Goal: Task Accomplishment & Management: Manage account settings

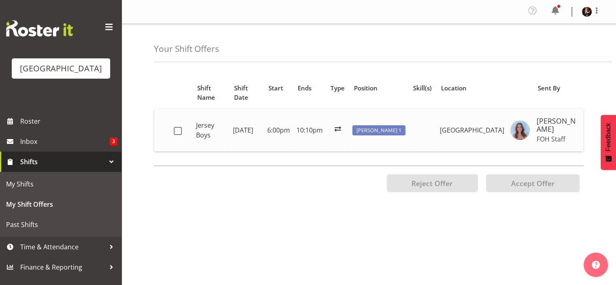
click at [423, 142] on td at bounding box center [423, 130] width 28 height 42
click at [177, 129] on span at bounding box center [178, 131] width 8 height 8
checkbox input "true"
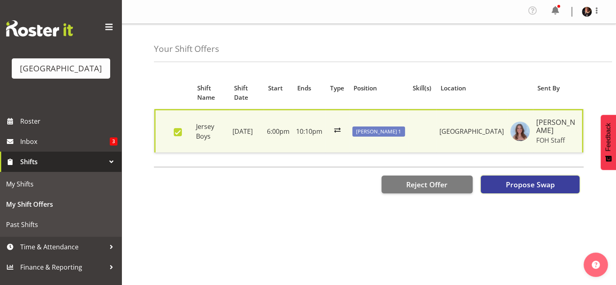
click at [530, 185] on span "Propose Swap" at bounding box center [529, 184] width 49 height 11
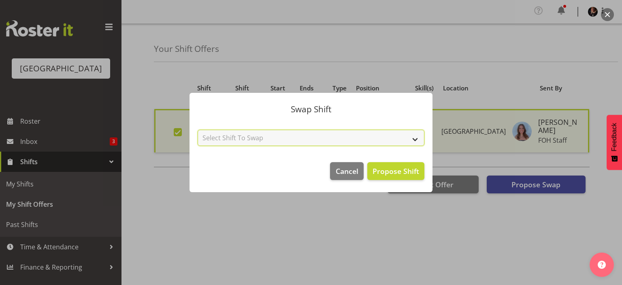
click at [412, 140] on select "Select Shift To Swap No Shift Door 2 - 12th Sep (6:00pm until 10:10pm) Usher 2 …" at bounding box center [311, 138] width 227 height 16
select select "[object Object]"
click at [198, 130] on select "Select Shift To Swap No Shift Door 2 - 12th Sep (6:00pm until 10:10pm) Usher 2 …" at bounding box center [311, 138] width 227 height 16
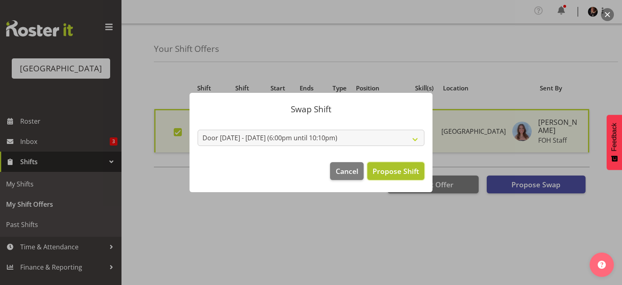
click at [393, 169] on span "Propose Shift" at bounding box center [396, 171] width 47 height 10
checkbox input "false"
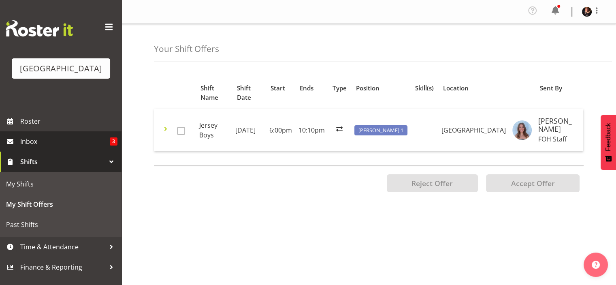
click at [53, 147] on span "Inbox" at bounding box center [65, 141] width 90 height 12
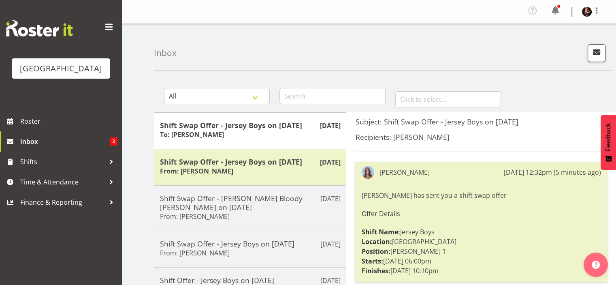
click at [472, 230] on div "Sumner Raos has sent you a shift swap offer Offer Details Shift Name: Jersey Bo…" at bounding box center [481, 232] width 240 height 89
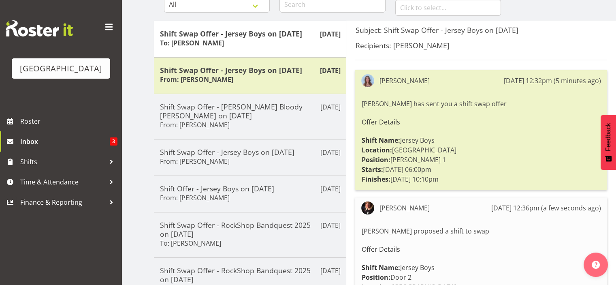
scroll to position [73, 0]
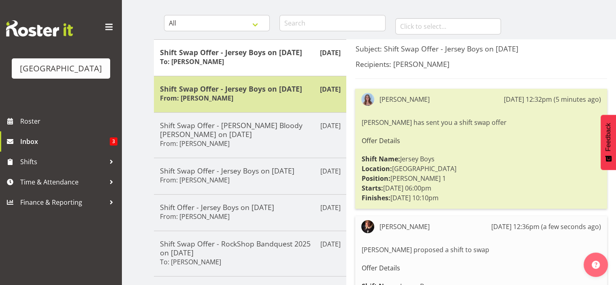
click at [277, 96] on div "Shift Swap Offer - Jersey Boys on 26/09/25 From: Ciska Vogelzang" at bounding box center [250, 94] width 180 height 20
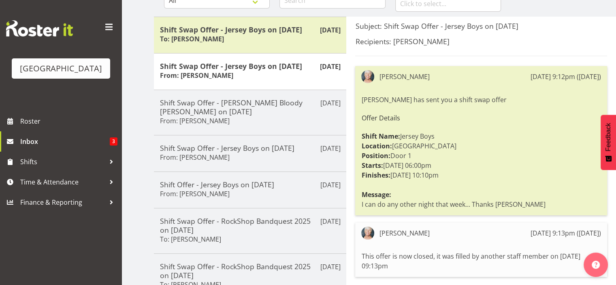
scroll to position [95, 0]
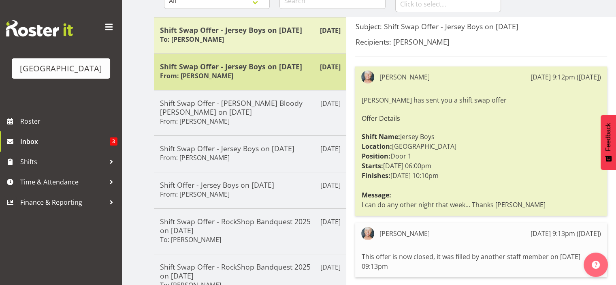
click at [265, 78] on div "Shift Swap Offer - Jersey Boys on 26/09/25 From: Ciska Vogelzang" at bounding box center [250, 72] width 180 height 20
click at [264, 78] on div "Shift Swap Offer - Jersey Boys on 26/09/25 From: Ciska Vogelzang" at bounding box center [250, 72] width 180 height 20
click at [252, 75] on div "Shift Swap Offer - Jersey Boys on 26/09/25 From: Ciska Vogelzang" at bounding box center [250, 72] width 180 height 20
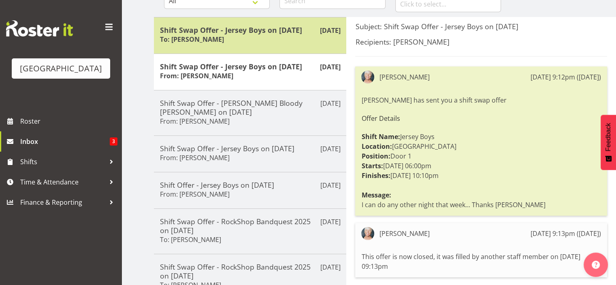
click at [259, 33] on h5 "Shift Swap Offer - Jersey Boys on 13/09/25" at bounding box center [250, 30] width 180 height 9
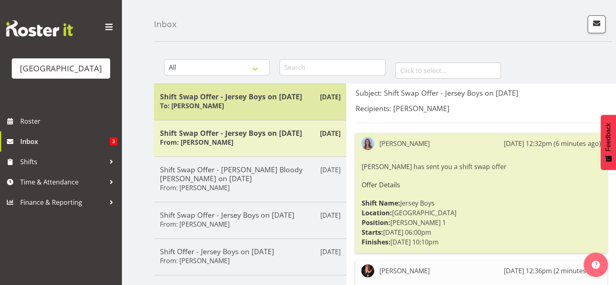
scroll to position [28, 0]
click at [251, 105] on div "Shift Swap Offer - Jersey Boys on 13/09/25 To: Sumner Raos" at bounding box center [250, 102] width 180 height 20
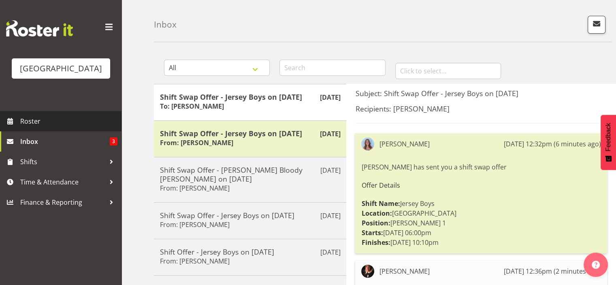
click at [37, 127] on span "Roster" at bounding box center [68, 121] width 97 height 12
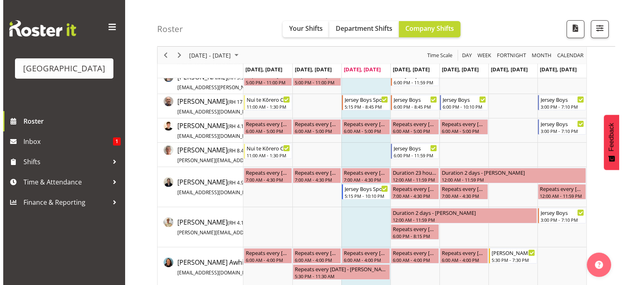
scroll to position [96, 0]
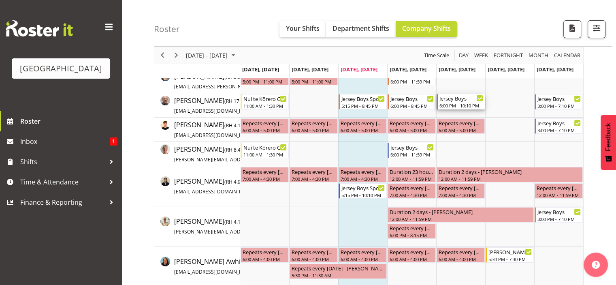
click at [456, 100] on div "Jersey Boys" at bounding box center [461, 98] width 44 height 8
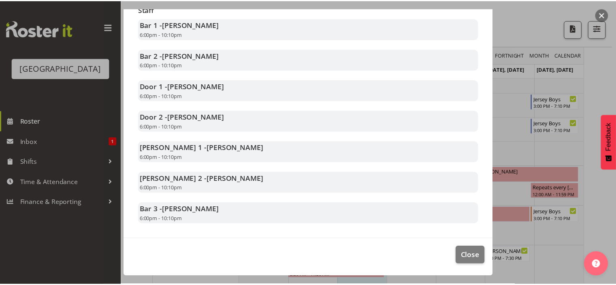
scroll to position [176, 0]
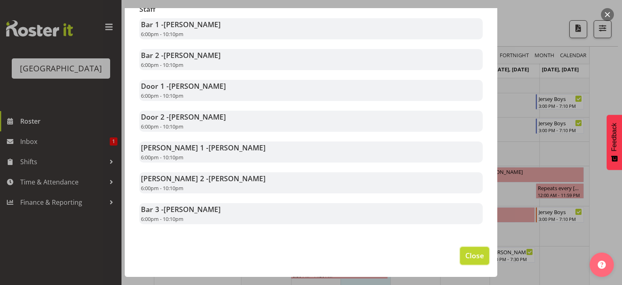
click at [465, 253] on span "Close" at bounding box center [474, 255] width 19 height 11
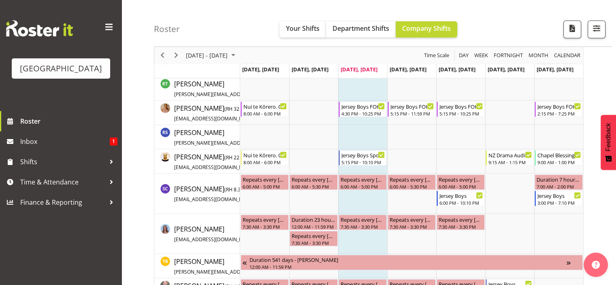
scroll to position [1479, 0]
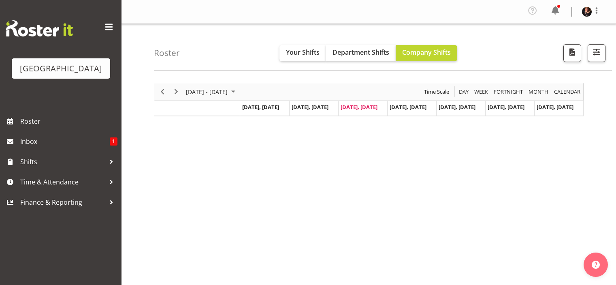
scroll to position [115, 0]
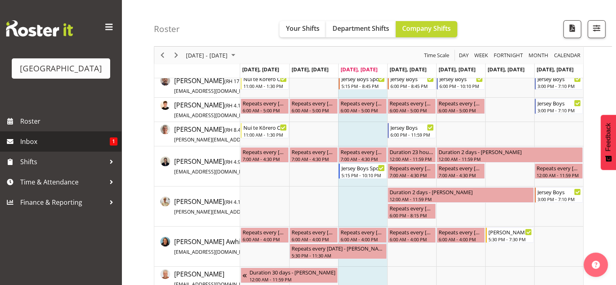
click at [28, 147] on span "Inbox" at bounding box center [65, 141] width 90 height 12
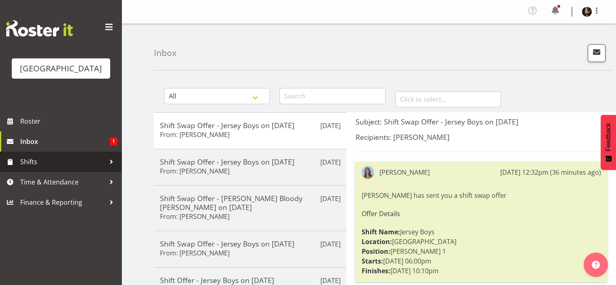
click at [39, 168] on span "Shifts" at bounding box center [62, 162] width 85 height 12
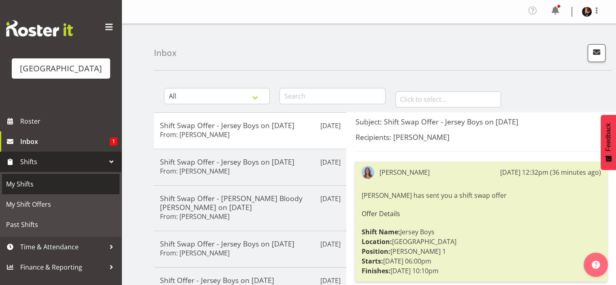
click at [35, 190] on span "My Shifts" at bounding box center [60, 184] width 109 height 12
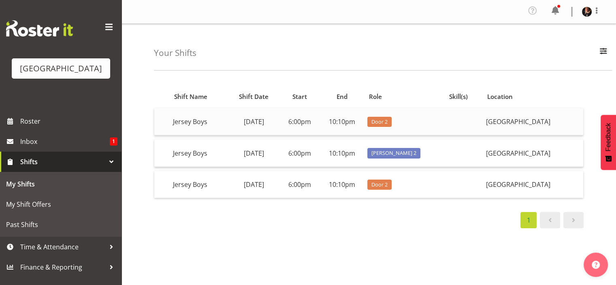
click at [265, 121] on td "[DATE]" at bounding box center [253, 121] width 53 height 27
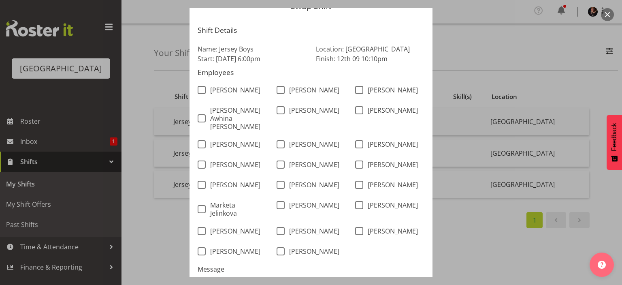
scroll to position [39, 0]
click at [278, 91] on span at bounding box center [281, 90] width 8 height 8
click at [278, 91] on input "[PERSON_NAME]" at bounding box center [279, 89] width 5 height 5
checkbox input "true"
click at [355, 90] on span at bounding box center [359, 90] width 8 height 8
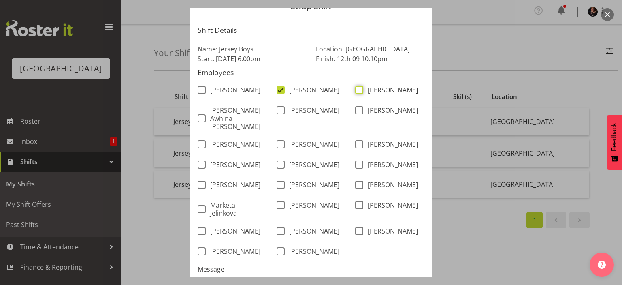
click at [355, 90] on input "[PERSON_NAME]" at bounding box center [357, 89] width 5 height 5
checkbox input "true"
click at [198, 114] on span at bounding box center [202, 118] width 8 height 8
click at [198, 116] on input "Bobby-Lea Awhina Cassidy" at bounding box center [200, 118] width 5 height 5
checkbox input "true"
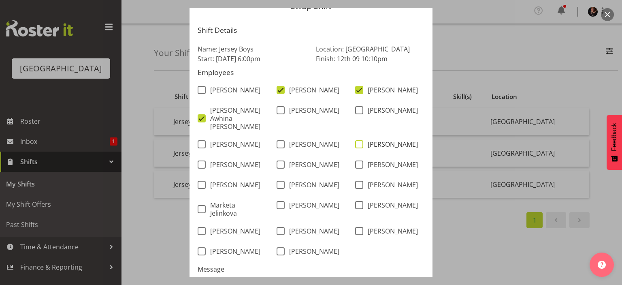
click at [356, 140] on span at bounding box center [359, 144] width 8 height 8
click at [356, 142] on input "Emma Johns" at bounding box center [357, 144] width 5 height 5
checkbox input "true"
click at [277, 140] on span at bounding box center [281, 144] width 8 height 8
click at [277, 142] on input "[PERSON_NAME]" at bounding box center [279, 144] width 5 height 5
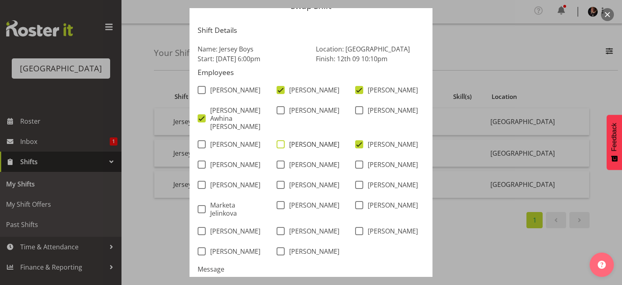
checkbox input "true"
click at [198, 140] on span at bounding box center [202, 144] width 8 height 8
click at [198, 142] on input "[PERSON_NAME]" at bounding box center [200, 144] width 5 height 5
checkbox input "true"
click at [199, 182] on span at bounding box center [202, 185] width 8 height 8
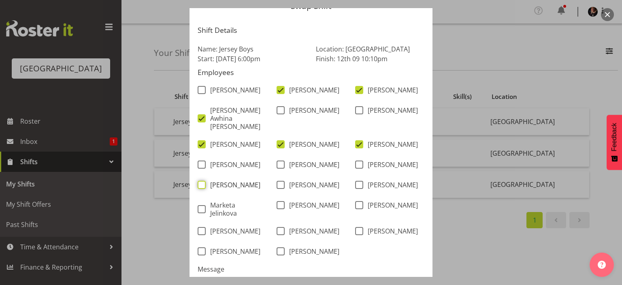
click at [199, 182] on input "[PERSON_NAME]" at bounding box center [200, 184] width 5 height 5
checkbox input "true"
click at [277, 253] on span at bounding box center [281, 251] width 8 height 8
click at [277, 253] on input "[PERSON_NAME]" at bounding box center [279, 251] width 5 height 5
checkbox input "true"
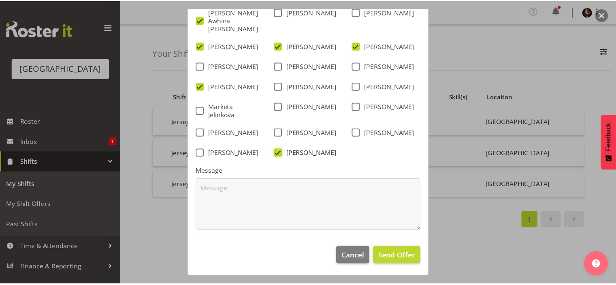
scroll to position [141, 0]
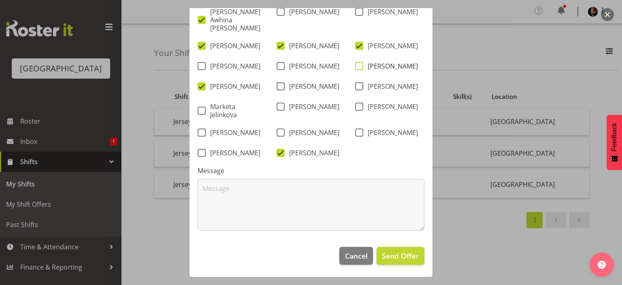
click at [355, 62] on span at bounding box center [359, 66] width 8 height 8
click at [355, 64] on input "[PERSON_NAME]" at bounding box center [357, 66] width 5 height 5
checkbox input "true"
click at [277, 62] on span at bounding box center [281, 66] width 8 height 8
click at [277, 64] on input "[PERSON_NAME]" at bounding box center [279, 66] width 5 height 5
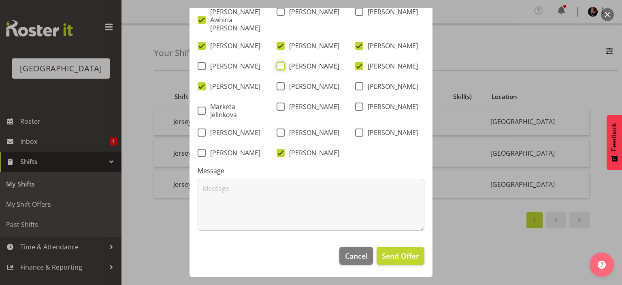
checkbox input "true"
click at [390, 254] on span "Send Offer" at bounding box center [400, 255] width 37 height 11
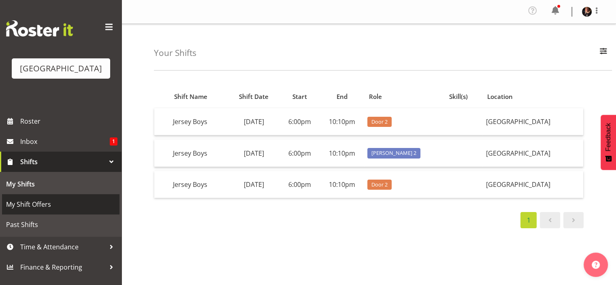
click at [38, 210] on span "My Shift Offers" at bounding box center [60, 204] width 109 height 12
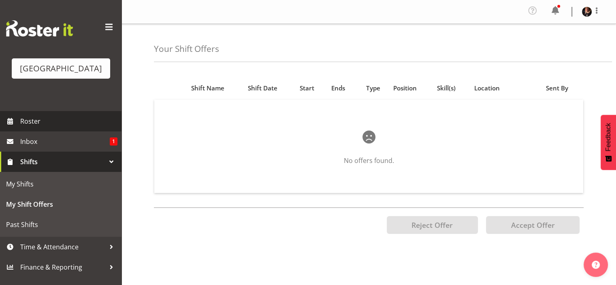
click at [67, 127] on span "Roster" at bounding box center [68, 121] width 97 height 12
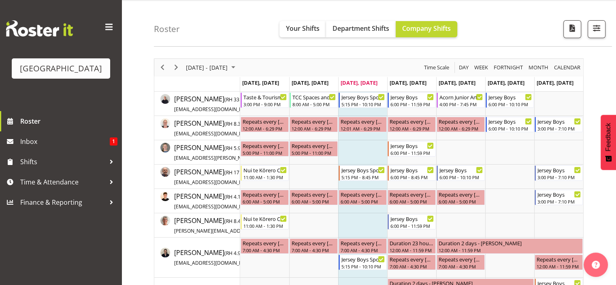
scroll to position [24, 0]
click at [29, 127] on span "Roster" at bounding box center [68, 121] width 97 height 12
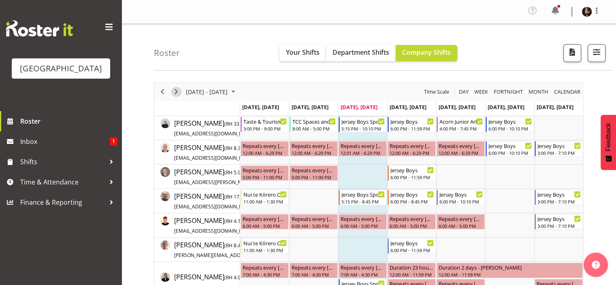
click at [175, 89] on span "Next" at bounding box center [176, 92] width 10 height 10
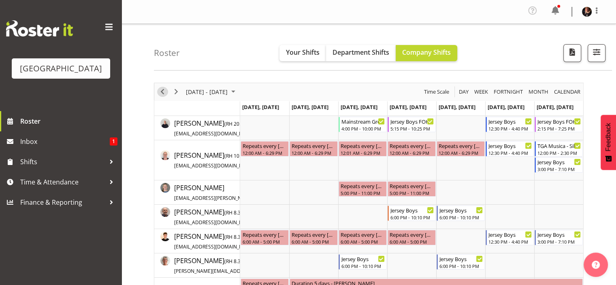
click at [160, 90] on span "Previous" at bounding box center [163, 92] width 10 height 10
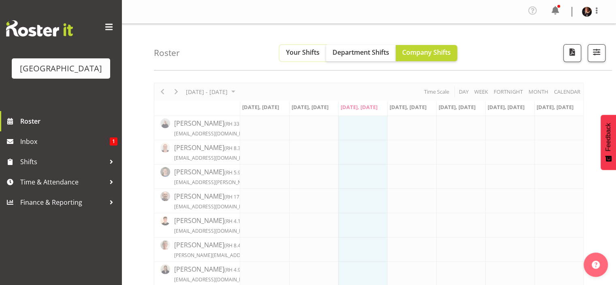
click at [301, 52] on span "Your Shifts" at bounding box center [303, 52] width 34 height 9
